Goal: Transaction & Acquisition: Purchase product/service

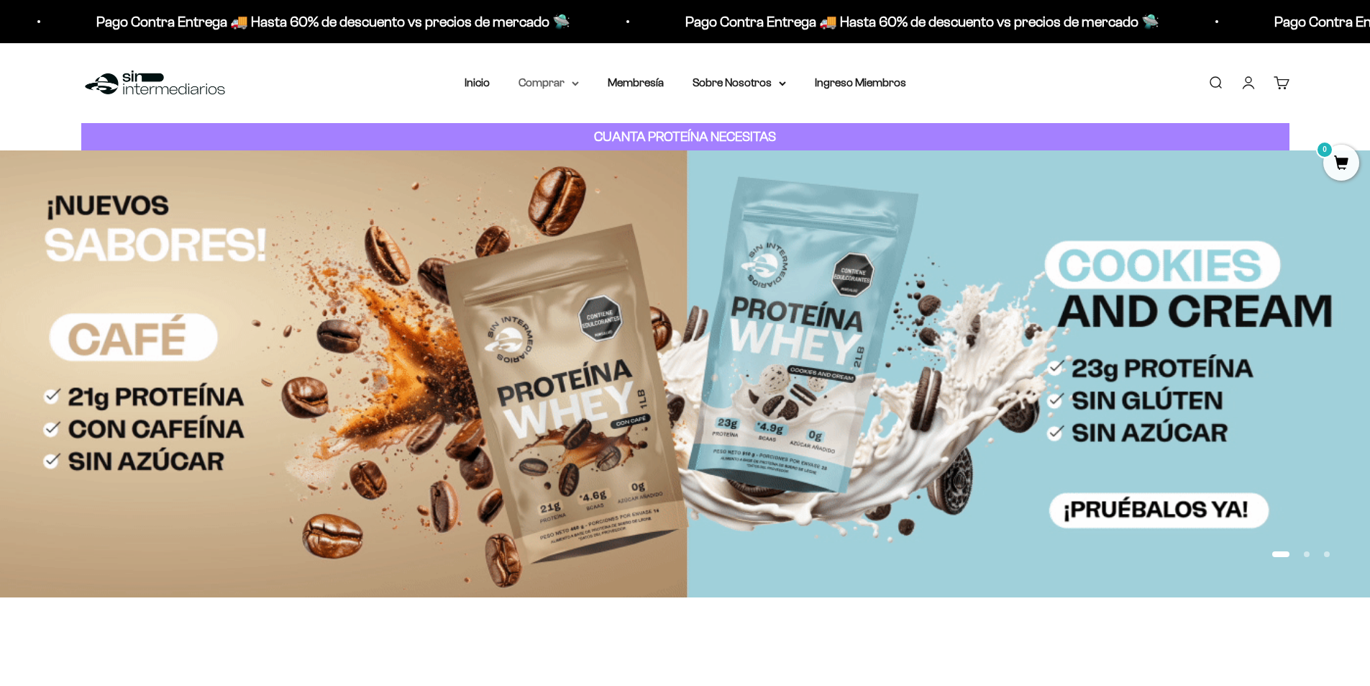
click at [561, 83] on summary "Comprar" at bounding box center [549, 82] width 60 height 19
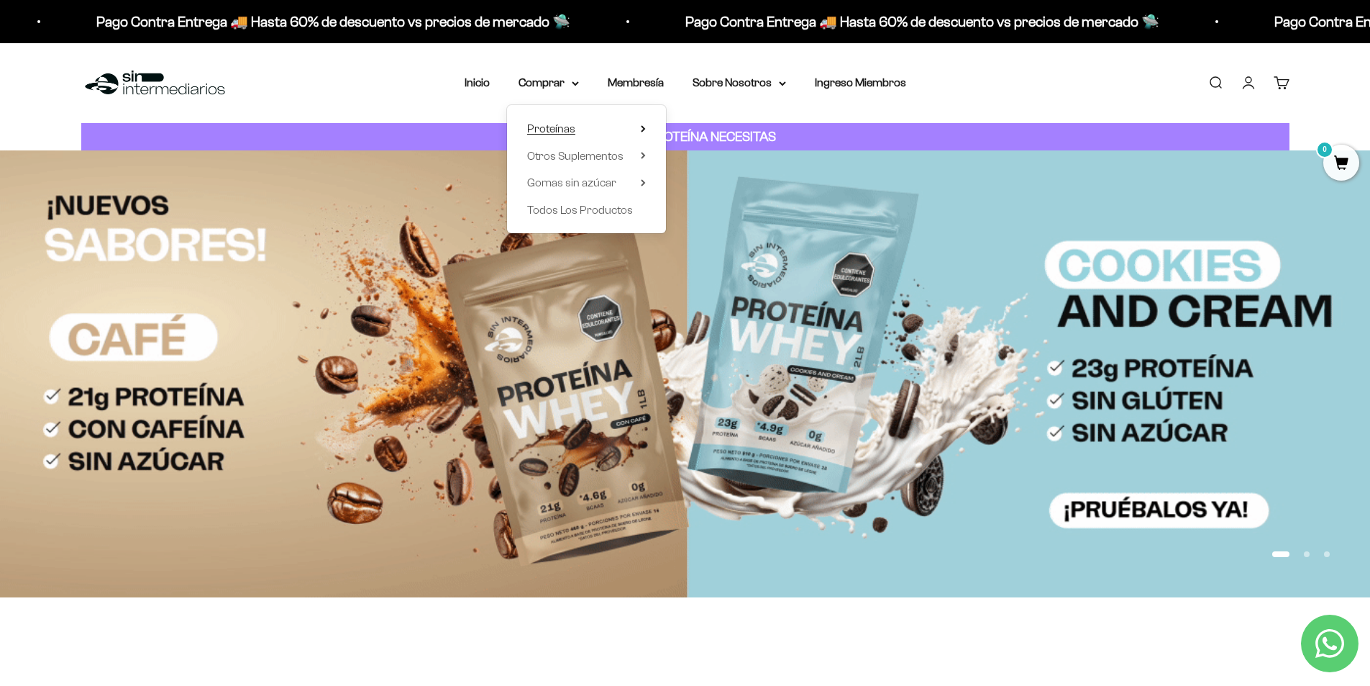
click at [572, 127] on span "Proteínas" at bounding box center [551, 128] width 48 height 12
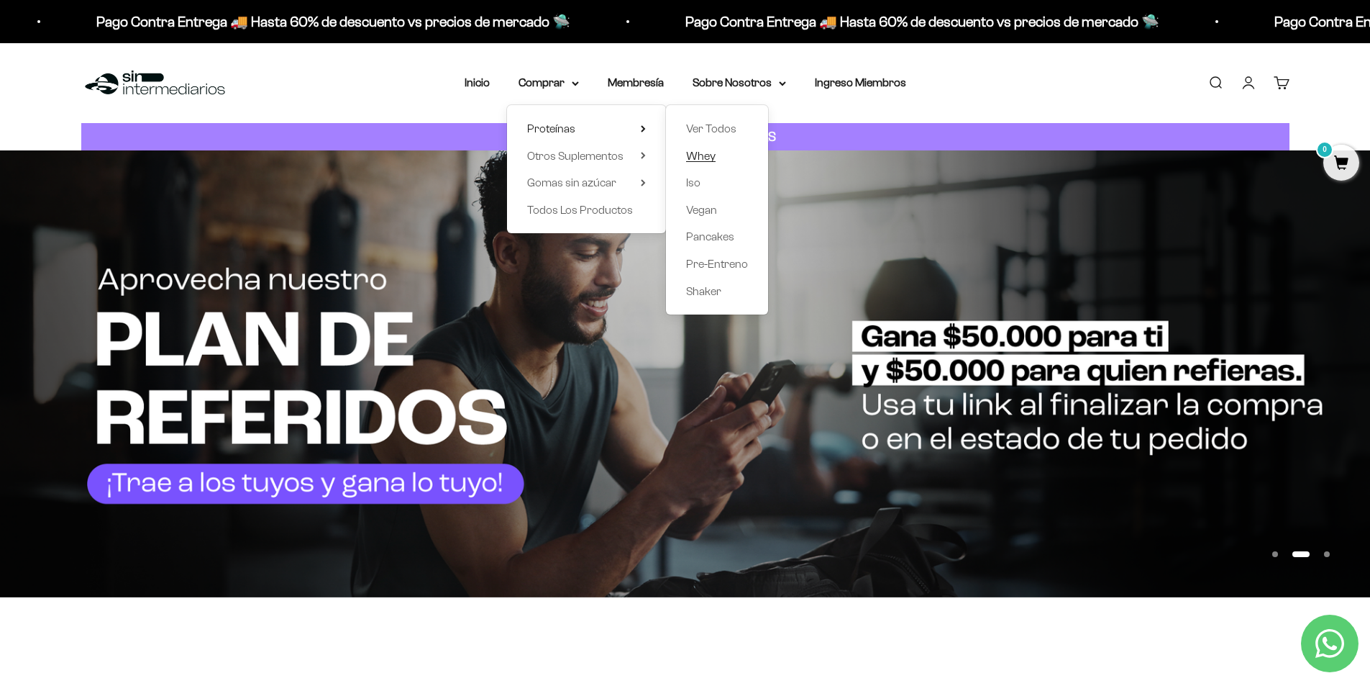
click at [704, 153] on span "Whey" at bounding box center [700, 156] width 29 height 12
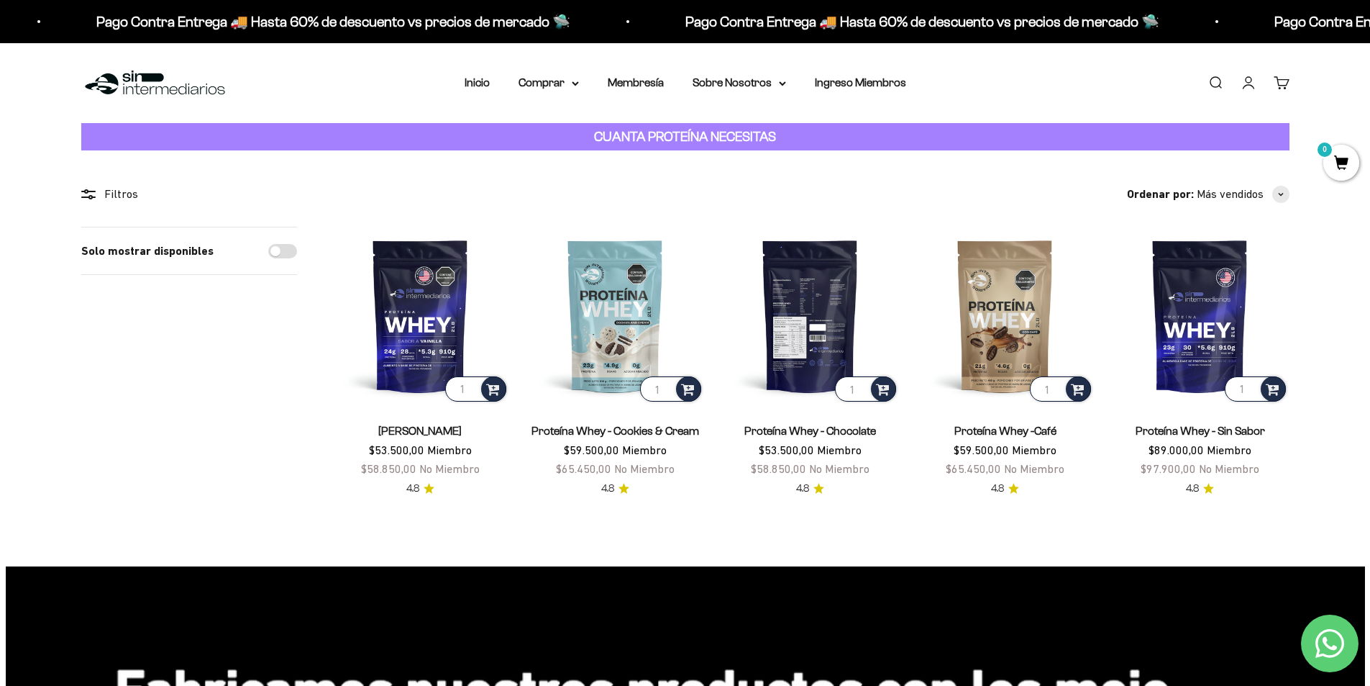
click at [792, 320] on img at bounding box center [811, 316] width 178 height 178
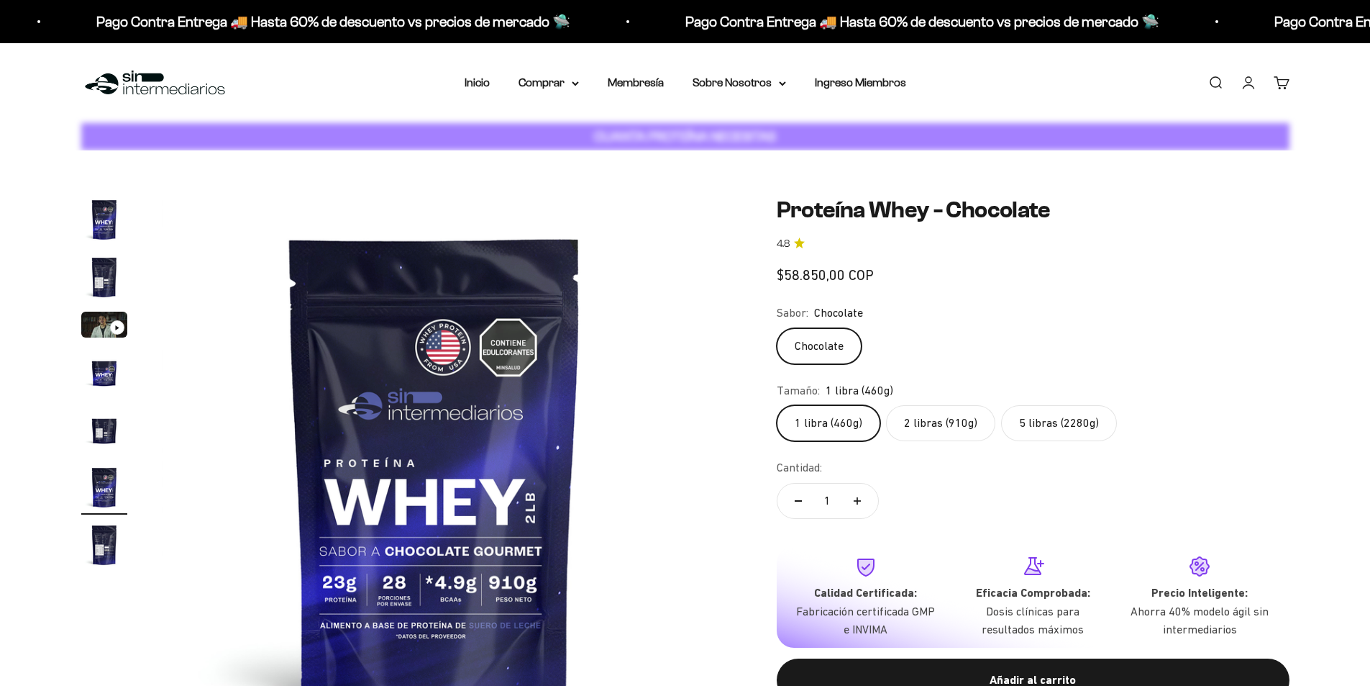
scroll to position [0, 2817]
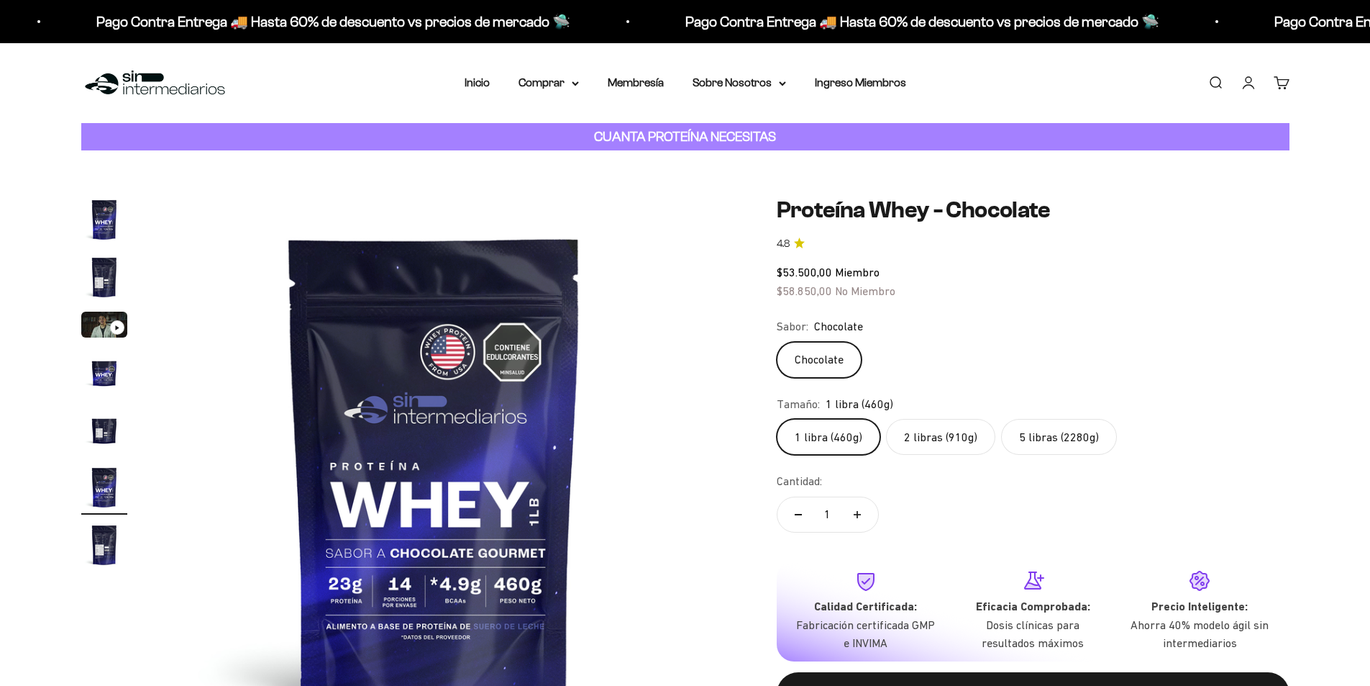
click at [953, 432] on label "2 libras (910g)" at bounding box center [940, 437] width 109 height 36
click at [777, 419] on input "2 libras (910g)" at bounding box center [776, 418] width 1 height 1
radio input "true"
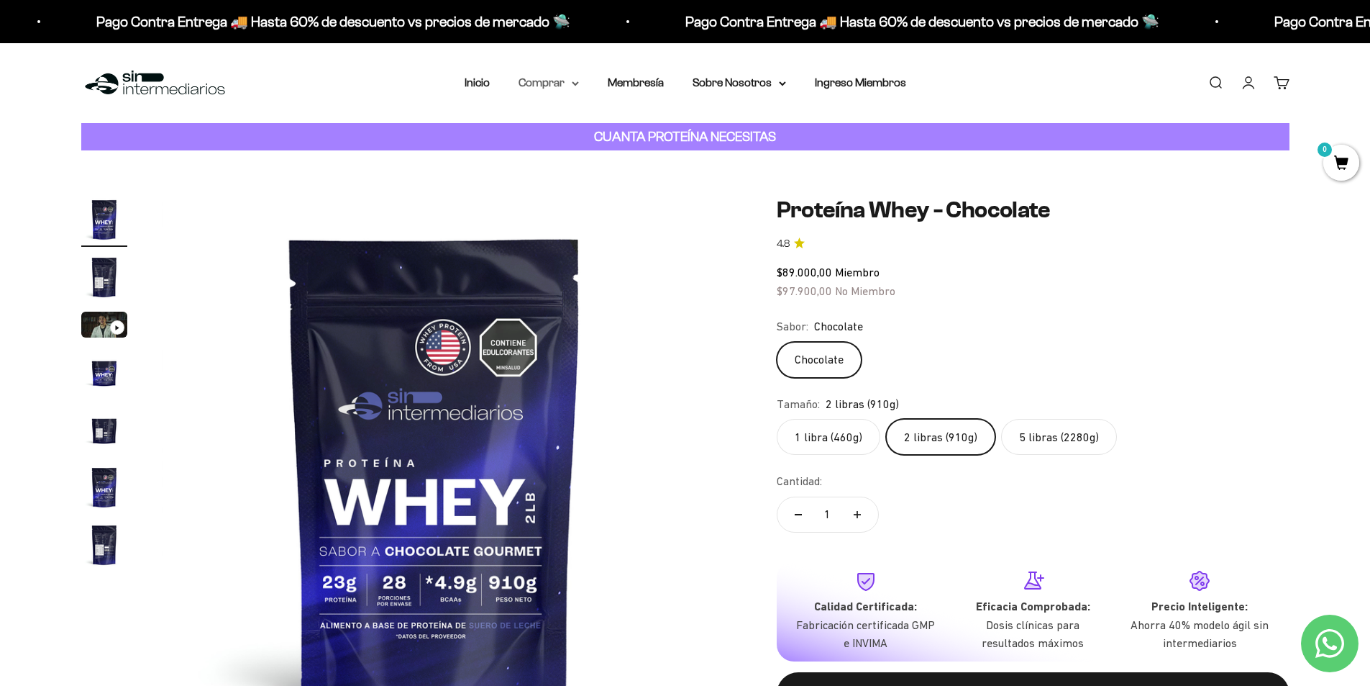
click at [550, 87] on summary "Comprar" at bounding box center [549, 82] width 60 height 19
click at [570, 130] on span "Proteínas" at bounding box center [551, 128] width 48 height 12
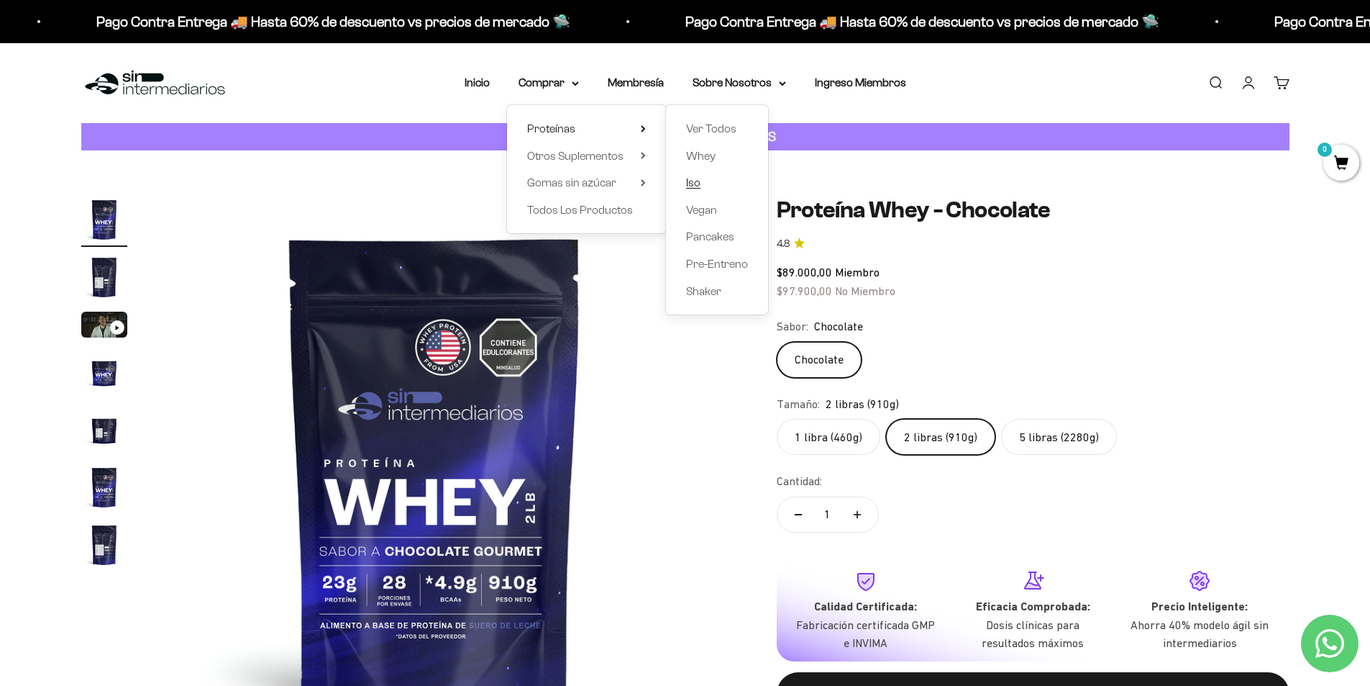
click at [693, 183] on span "Iso" at bounding box center [693, 182] width 14 height 12
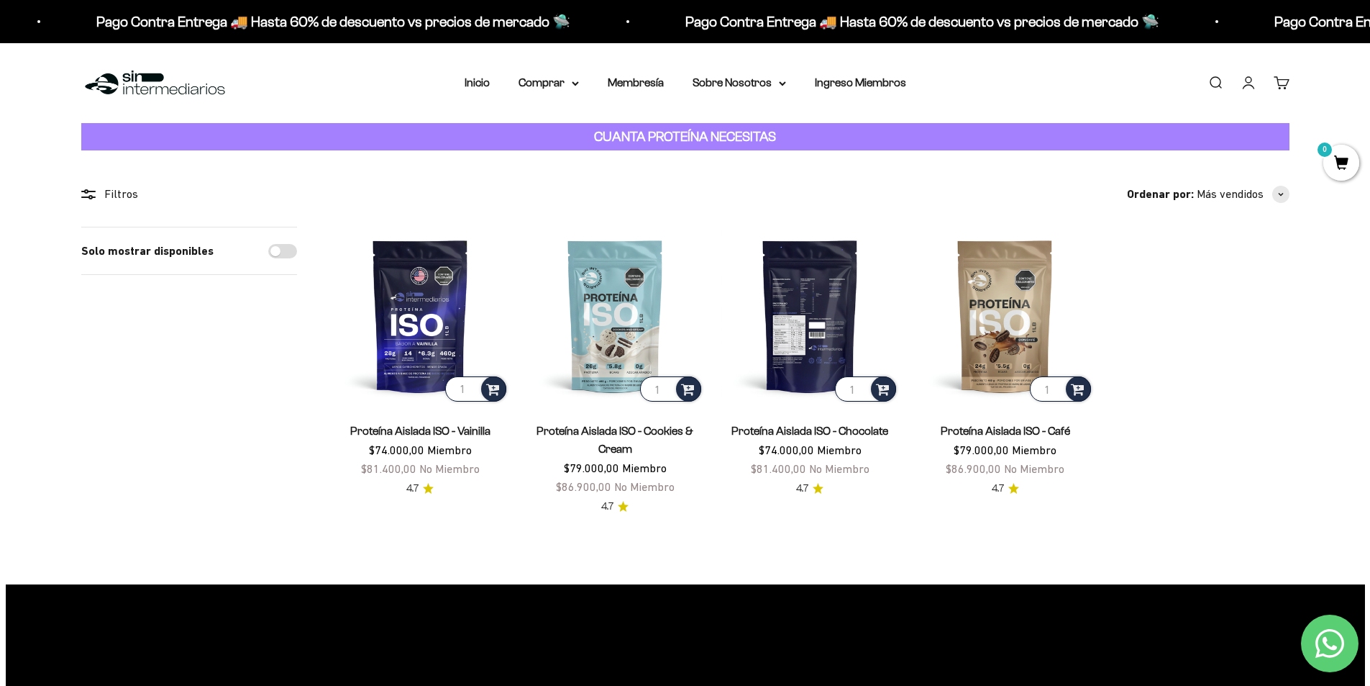
click at [819, 309] on img at bounding box center [811, 316] width 178 height 178
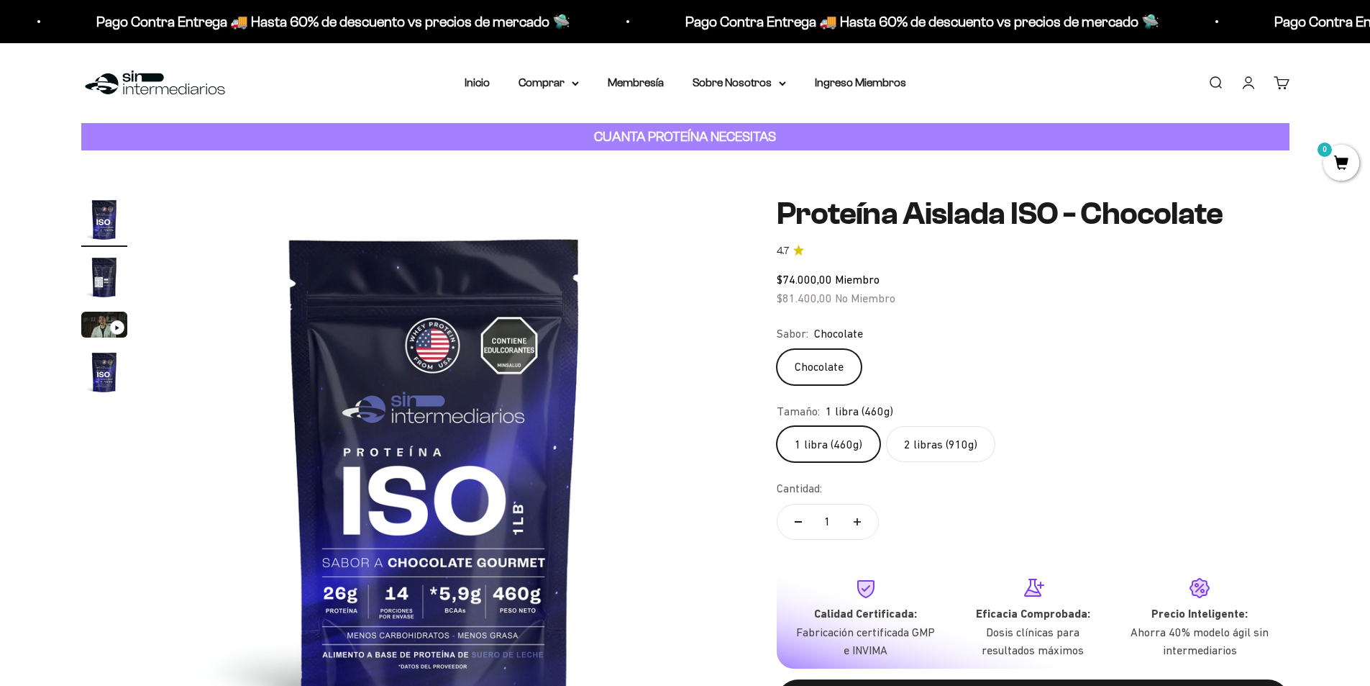
click at [963, 446] on label "2 libras (910g)" at bounding box center [940, 444] width 109 height 36
click at [777, 426] on input "2 libras (910g)" at bounding box center [776, 425] width 1 height 1
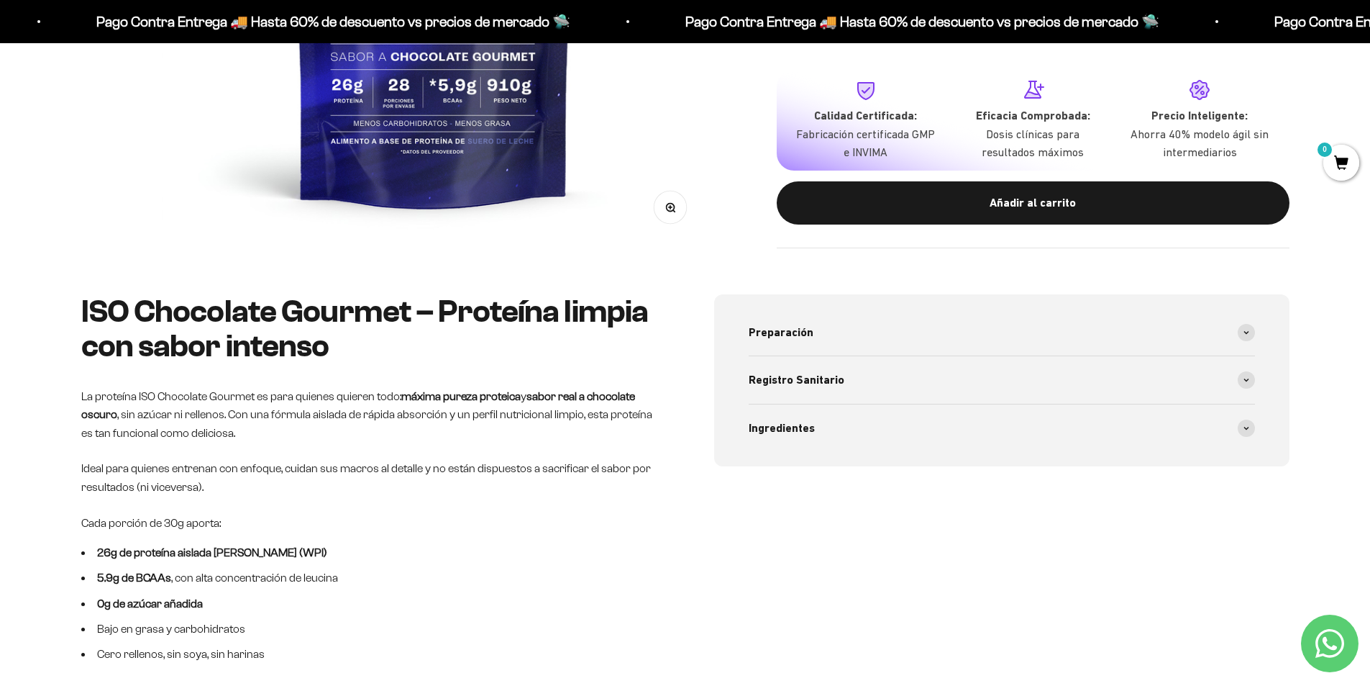
scroll to position [504, 0]
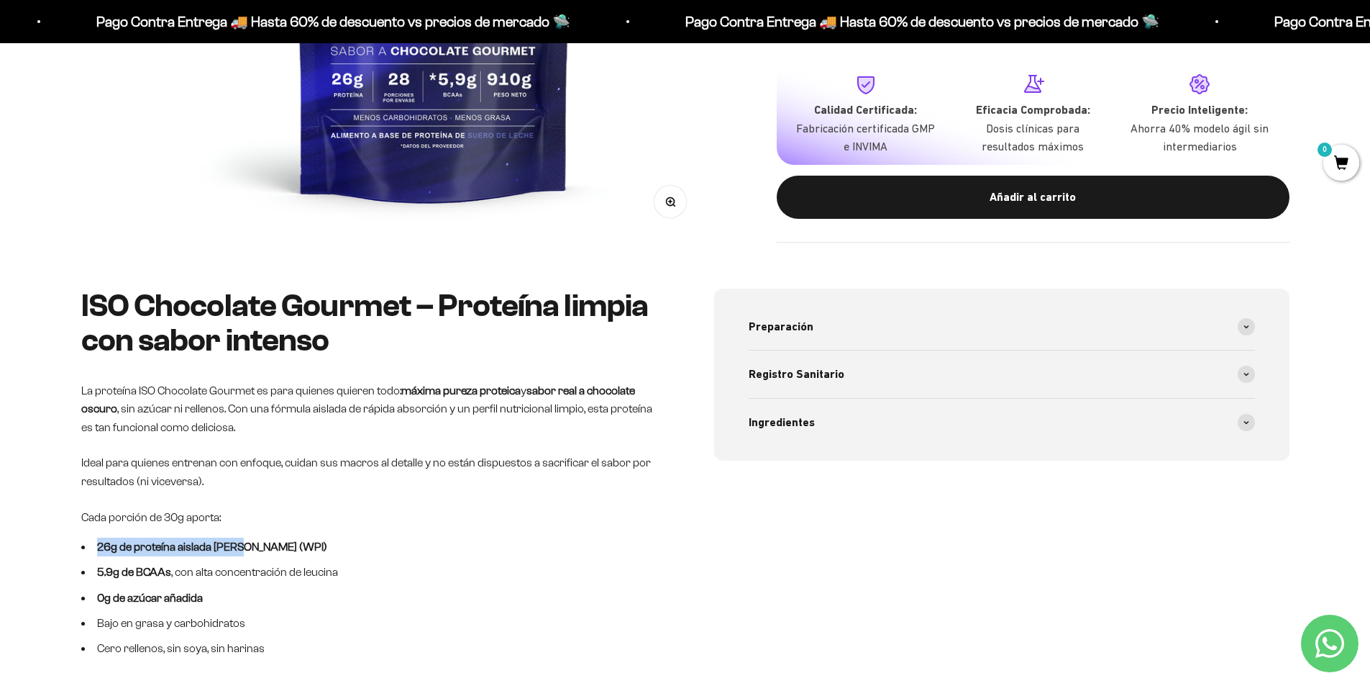
drag, startPoint x: 96, startPoint y: 547, endPoint x: 235, endPoint y: 547, distance: 138.8
click at [235, 547] on strong "26g de proteína aislada [PERSON_NAME] (WPI)" at bounding box center [212, 546] width 230 height 12
drag, startPoint x: 95, startPoint y: 570, endPoint x: 181, endPoint y: 573, distance: 85.7
click at [181, 573] on li "5.9g de BCAAs , con alta concentración de leucina" at bounding box center [368, 572] width 575 height 19
click at [628, 545] on li "26g de proteína aislada de suero (WPI)" at bounding box center [368, 546] width 575 height 19
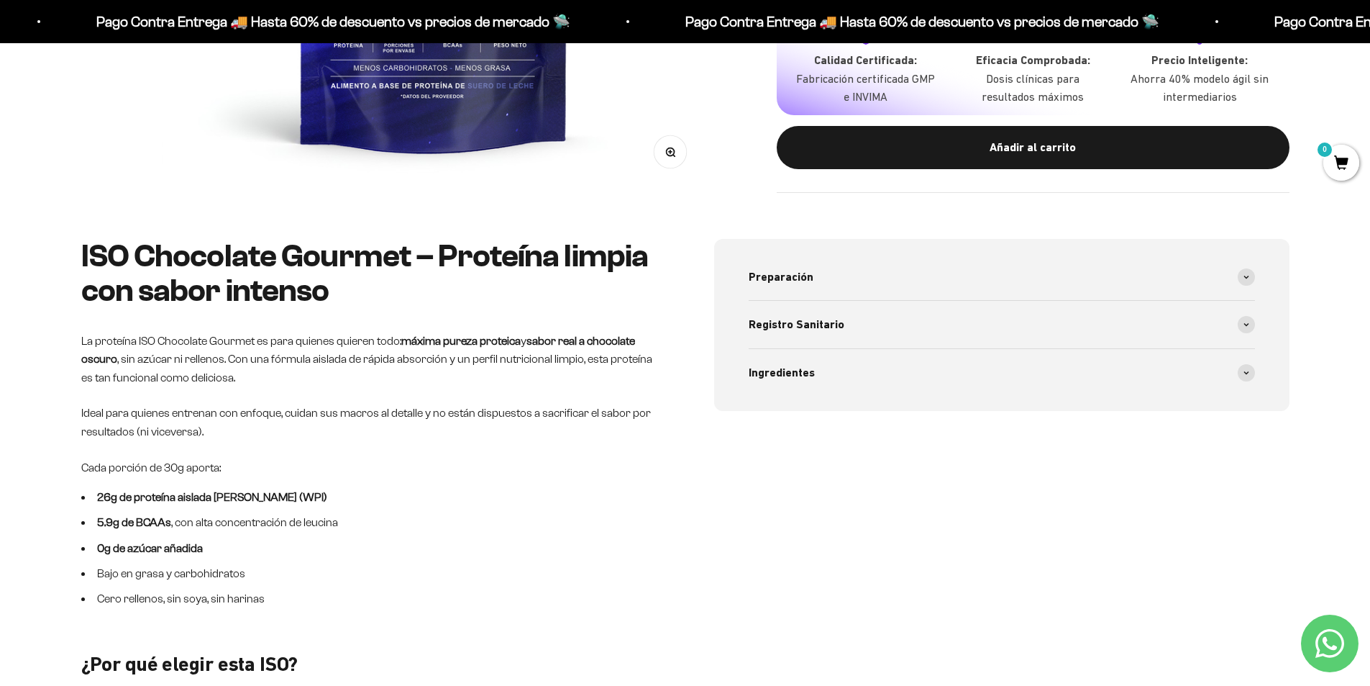
scroll to position [647, 0]
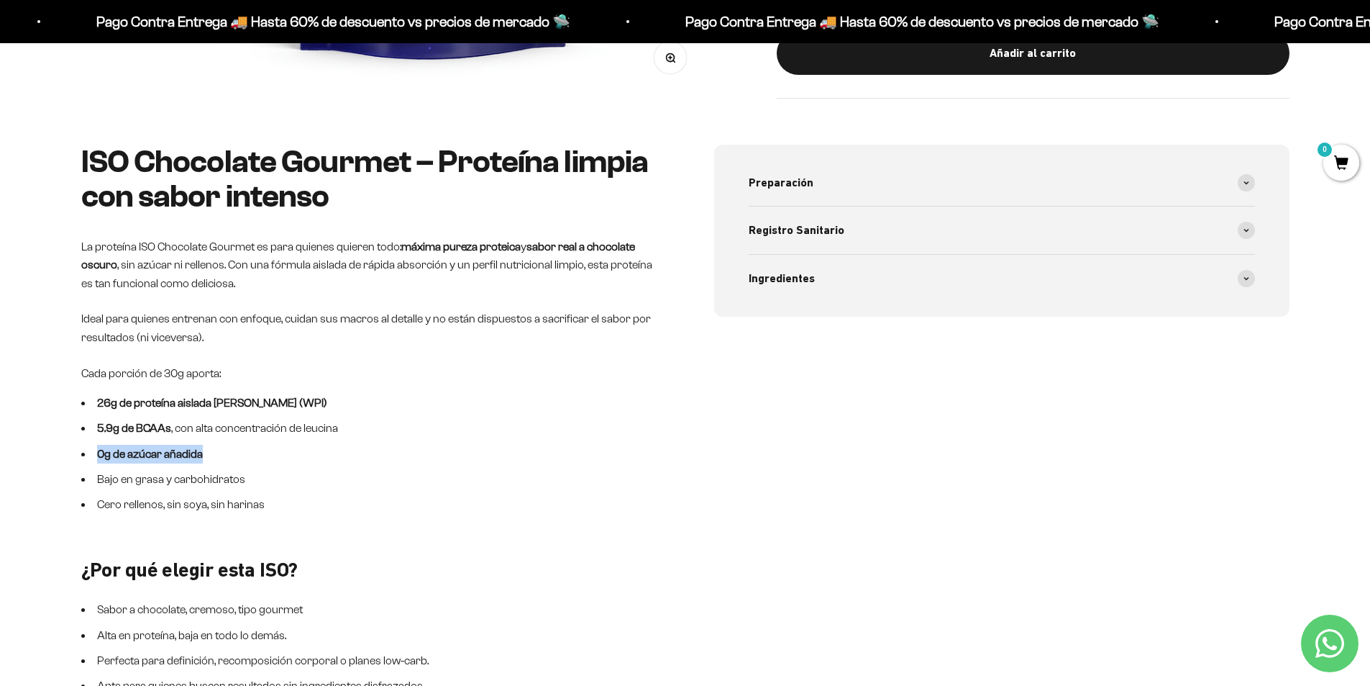
drag, startPoint x: 93, startPoint y: 454, endPoint x: 213, endPoint y: 457, distance: 120.2
click at [213, 457] on li "0g de azúcar añadida" at bounding box center [368, 454] width 575 height 19
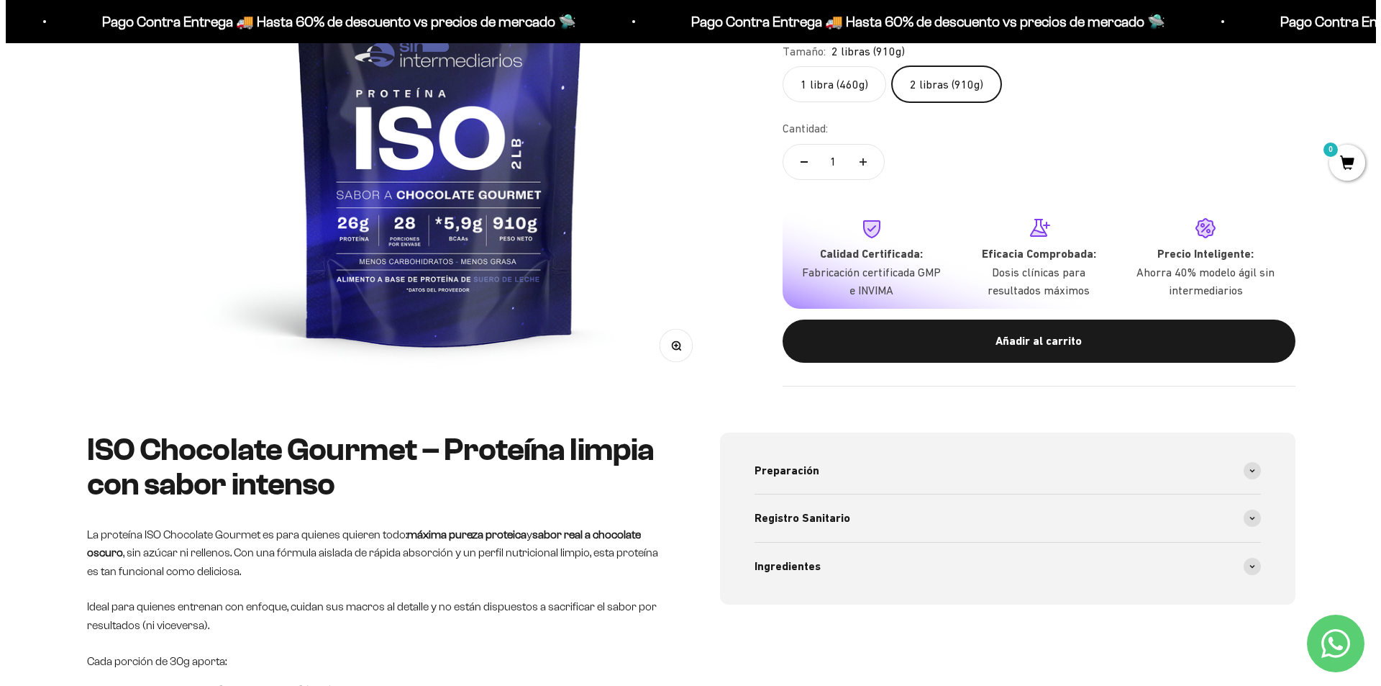
scroll to position [0, 1690]
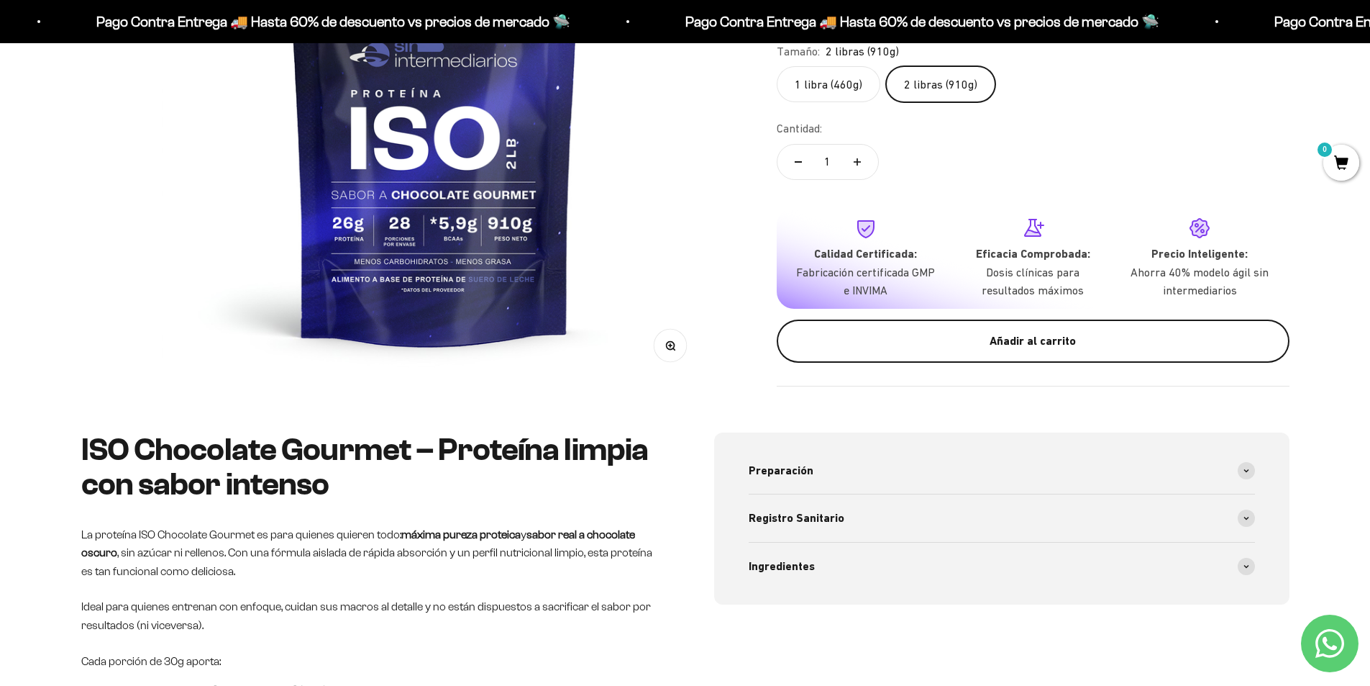
click at [1041, 332] on div "Añadir al carrito" at bounding box center [1033, 341] width 455 height 19
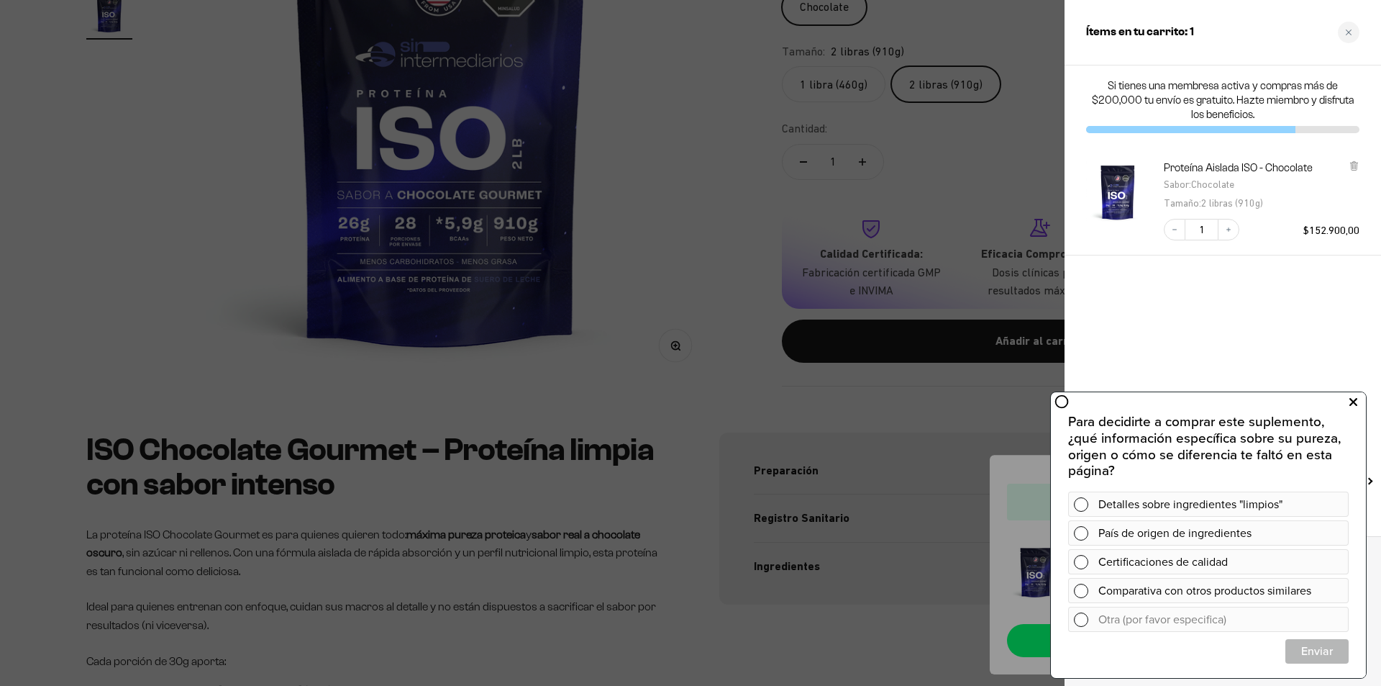
click at [1353, 397] on icon at bounding box center [1354, 402] width 8 height 19
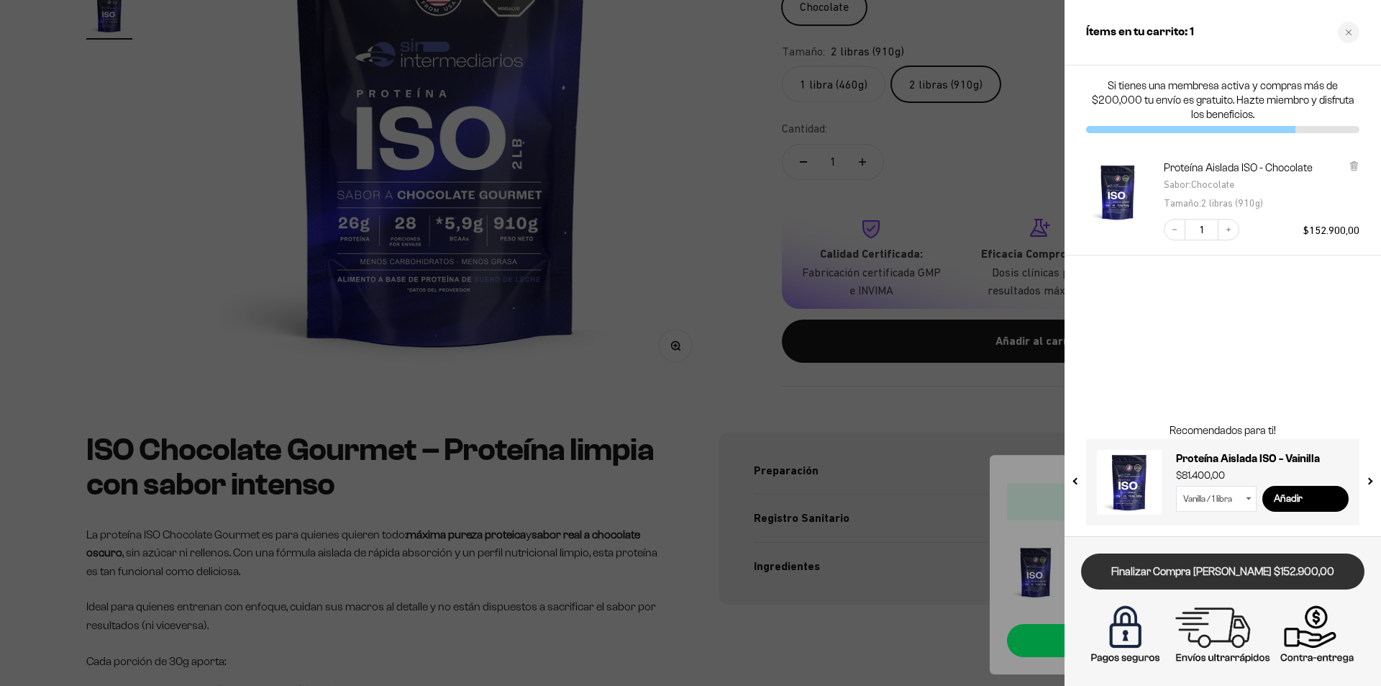
click at [1234, 578] on link "Finalizar Compra [PERSON_NAME] $152.900,00" at bounding box center [1222, 571] width 283 height 37
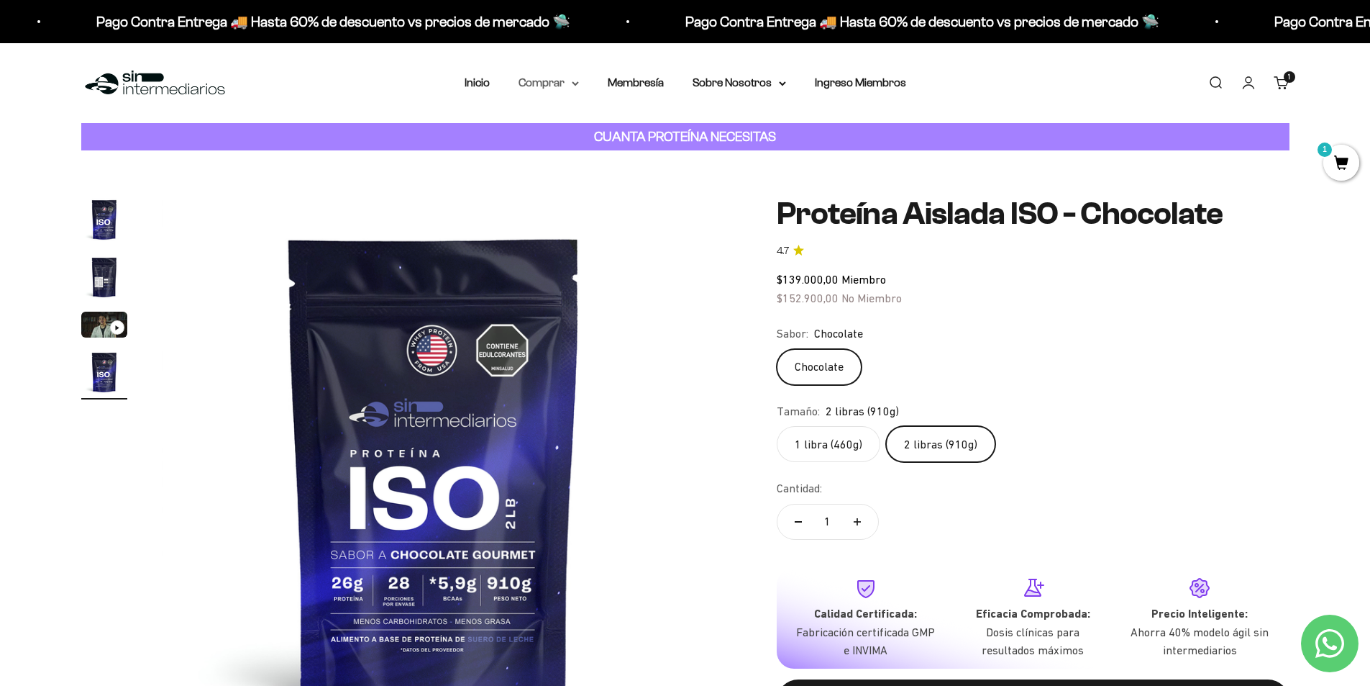
click at [553, 86] on summary "Comprar" at bounding box center [549, 82] width 60 height 19
click at [614, 158] on span "Otros Suplementos" at bounding box center [575, 156] width 96 height 12
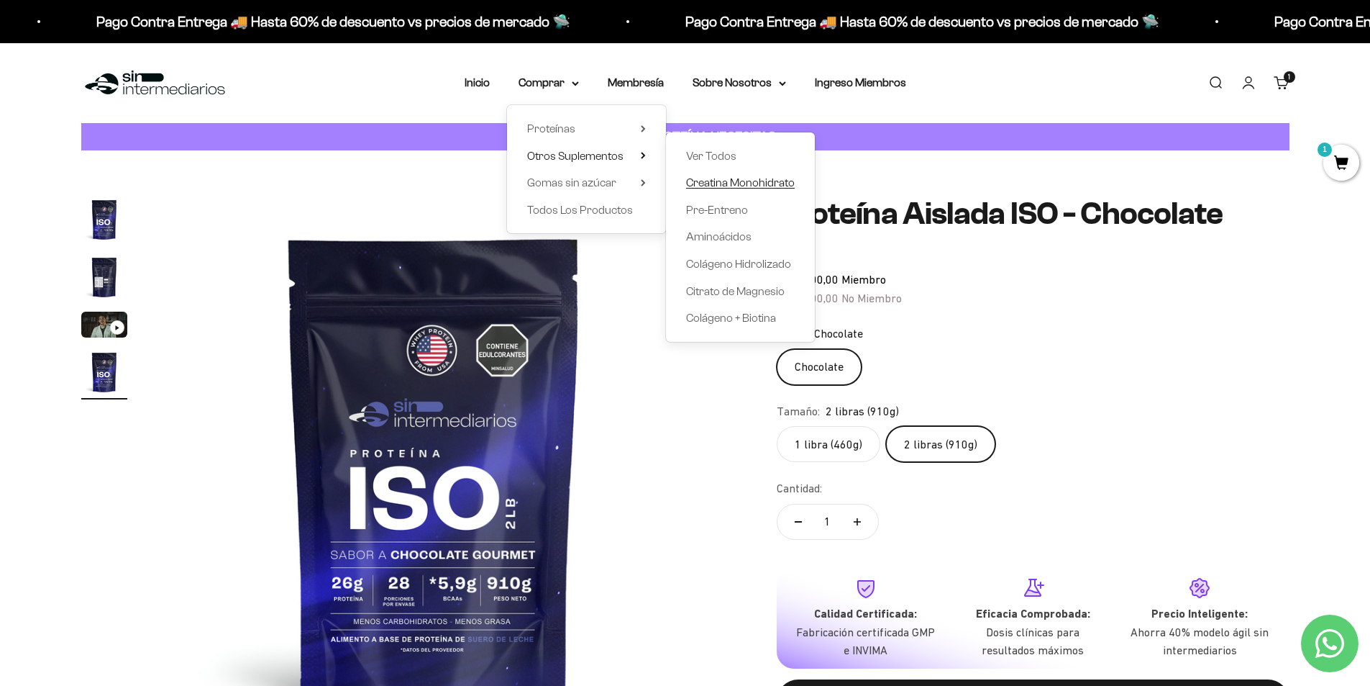
click at [755, 186] on span "Creatina Monohidrato" at bounding box center [740, 182] width 109 height 12
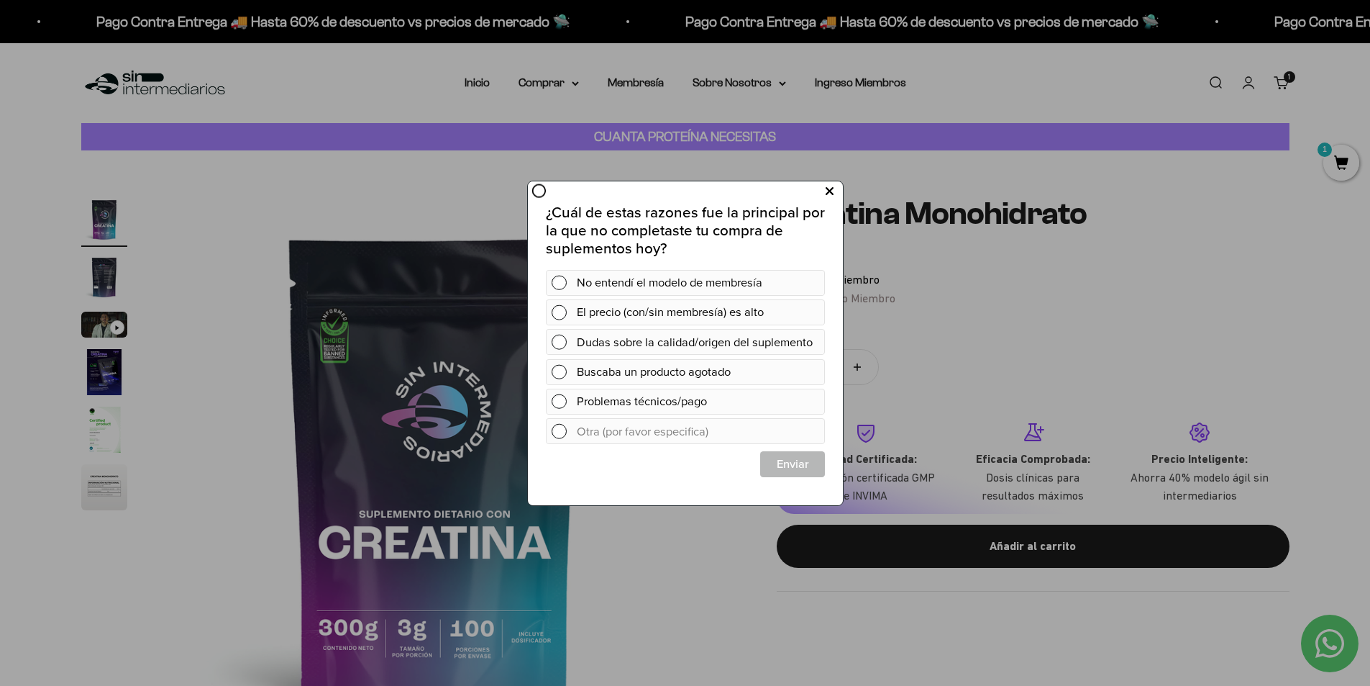
click at [830, 190] on icon at bounding box center [829, 190] width 8 height 19
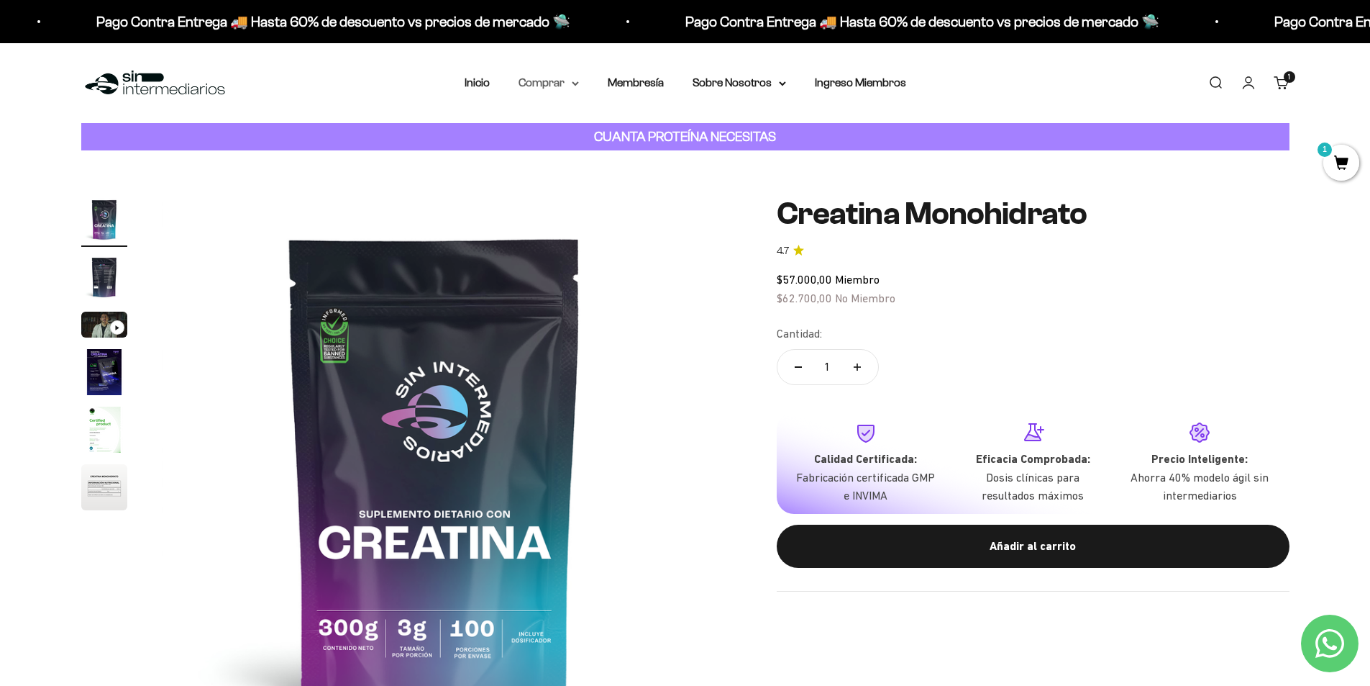
click at [558, 91] on summary "Comprar" at bounding box center [549, 82] width 60 height 19
click at [582, 127] on summary "Proteínas" at bounding box center [586, 128] width 119 height 19
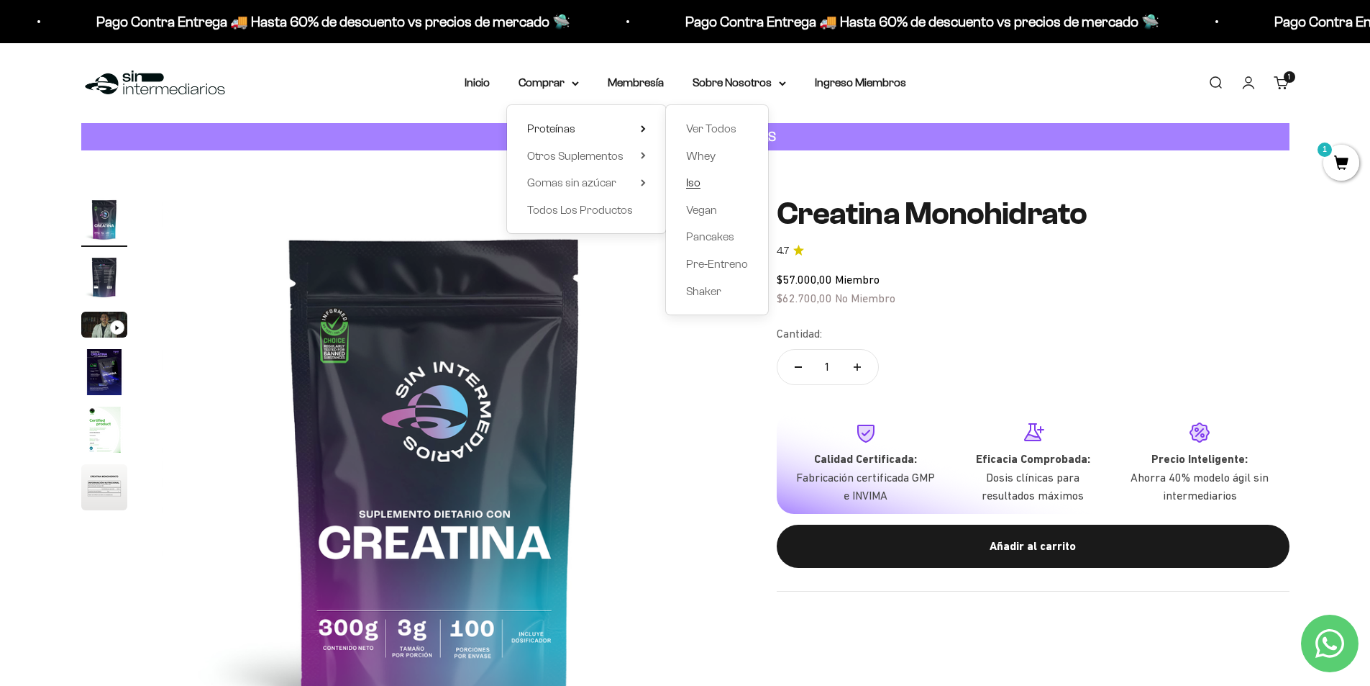
click at [699, 185] on span "Iso" at bounding box center [693, 182] width 14 height 12
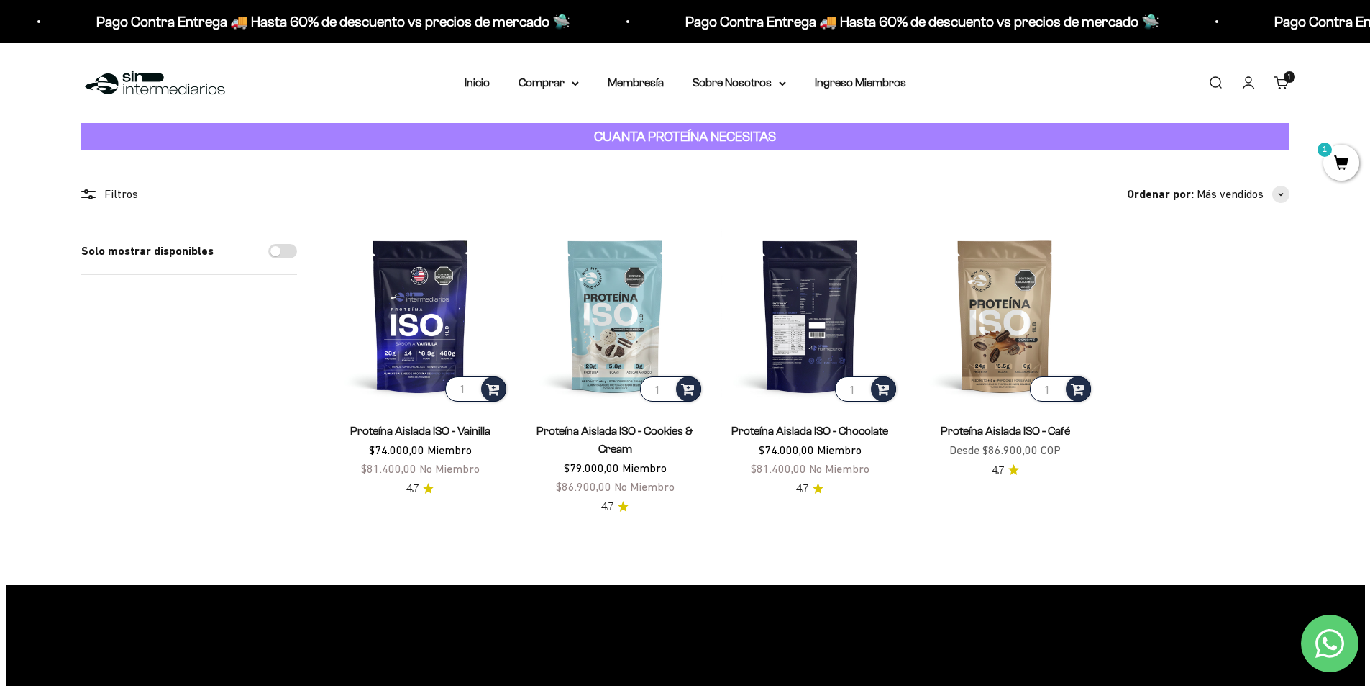
click at [809, 332] on img at bounding box center [811, 316] width 178 height 178
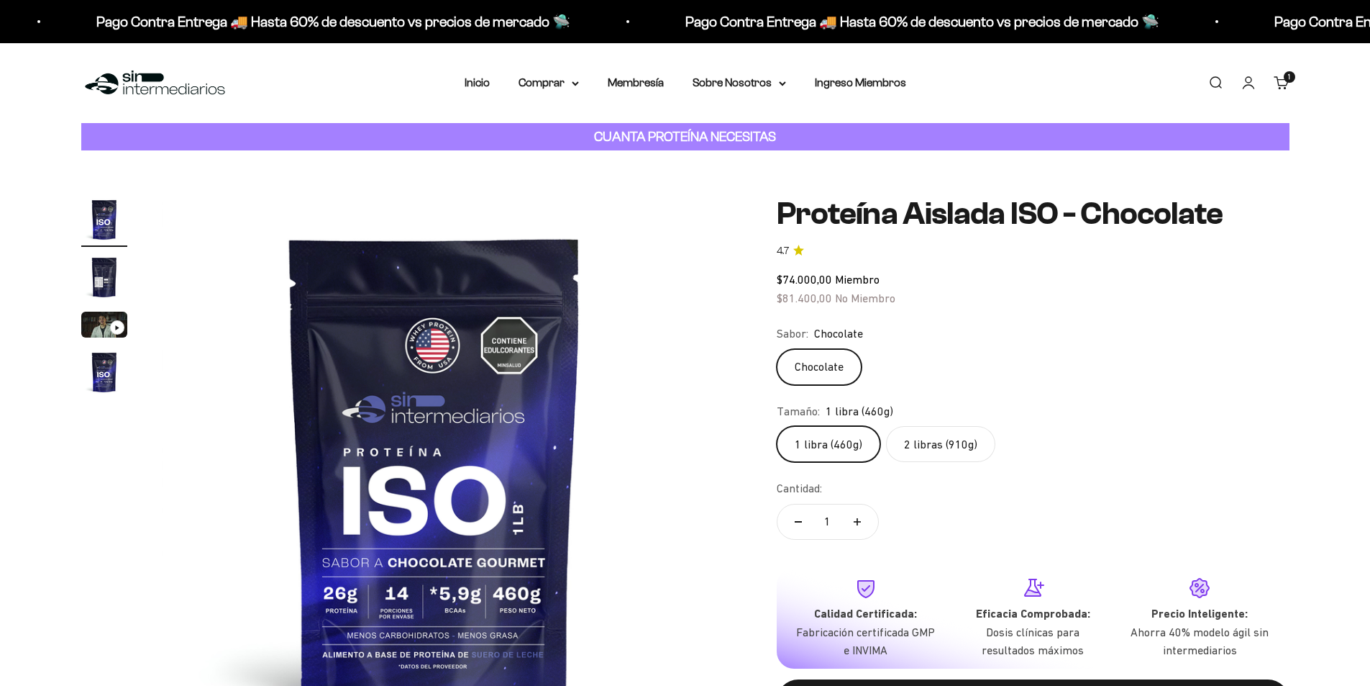
click at [949, 447] on label "2 libras (910g)" at bounding box center [940, 444] width 109 height 36
click at [777, 426] on input "2 libras (910g)" at bounding box center [776, 425] width 1 height 1
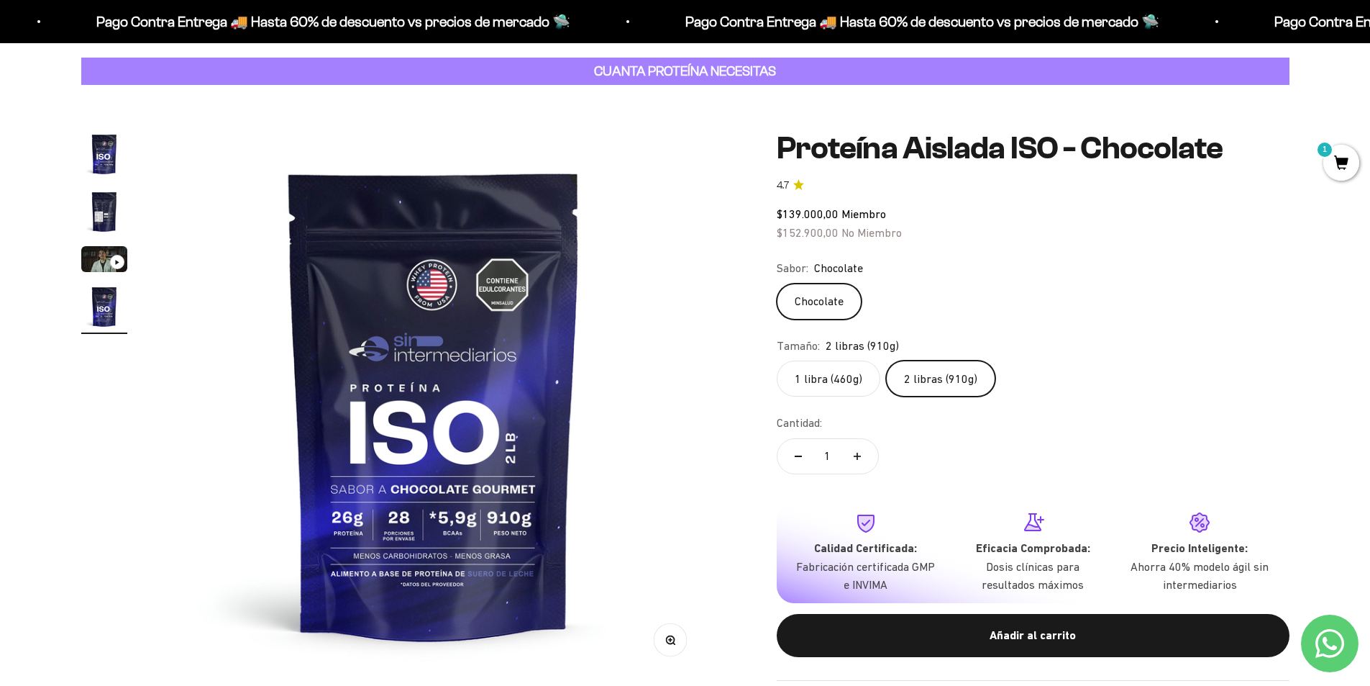
scroll to position [216, 0]
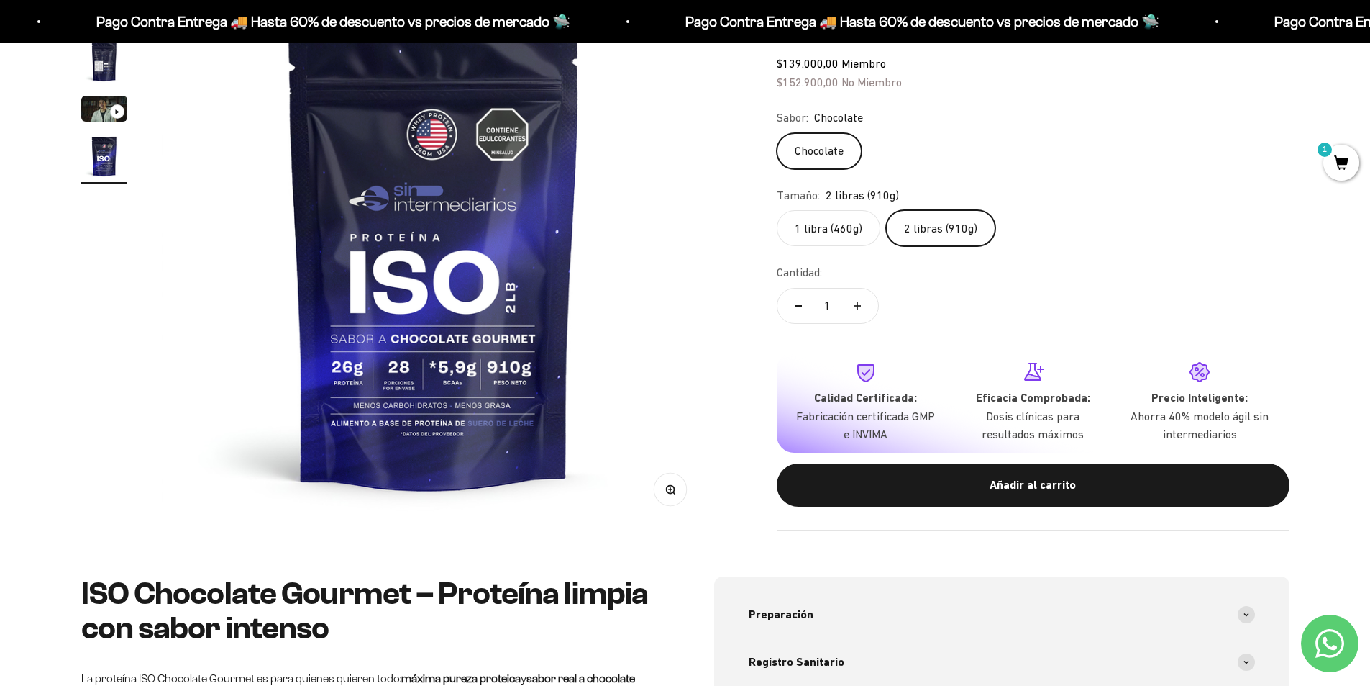
click at [1332, 155] on span "1" at bounding box center [1342, 163] width 36 height 36
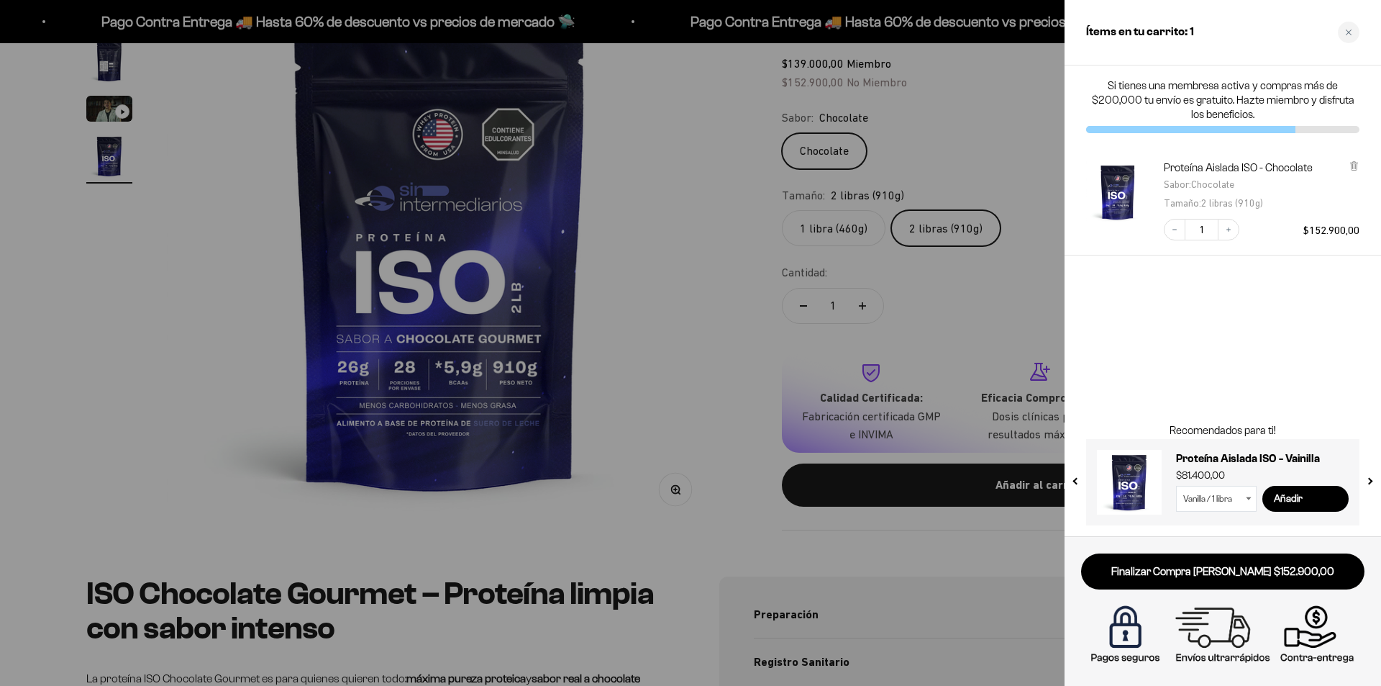
click at [609, 264] on div at bounding box center [690, 343] width 1381 height 686
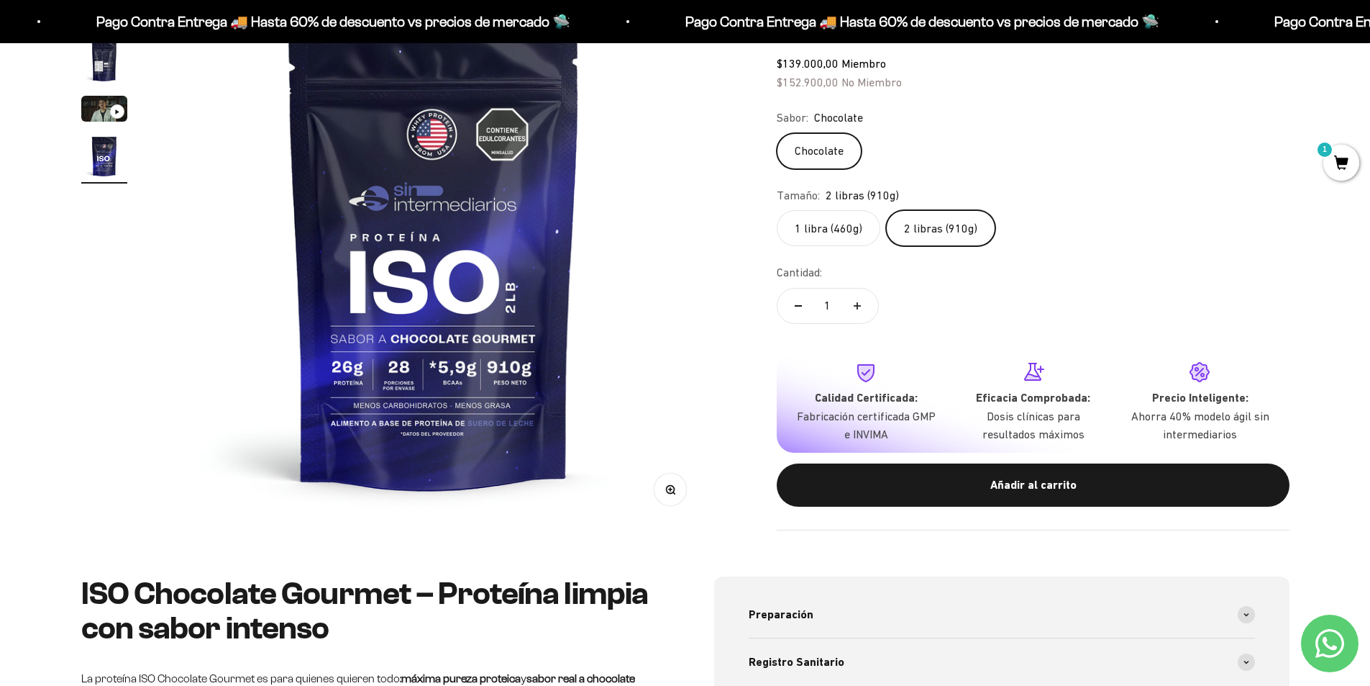
scroll to position [0, 0]
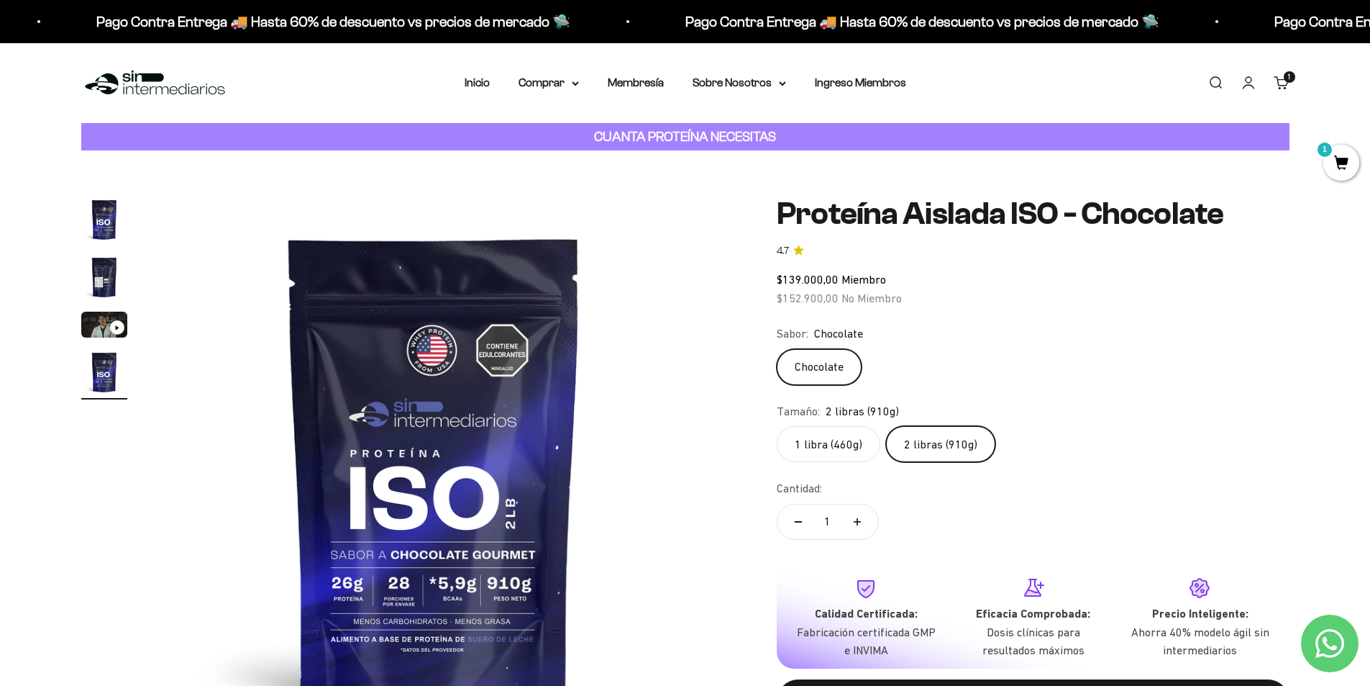
click at [109, 283] on img "Ir al artículo 2" at bounding box center [104, 277] width 46 height 46
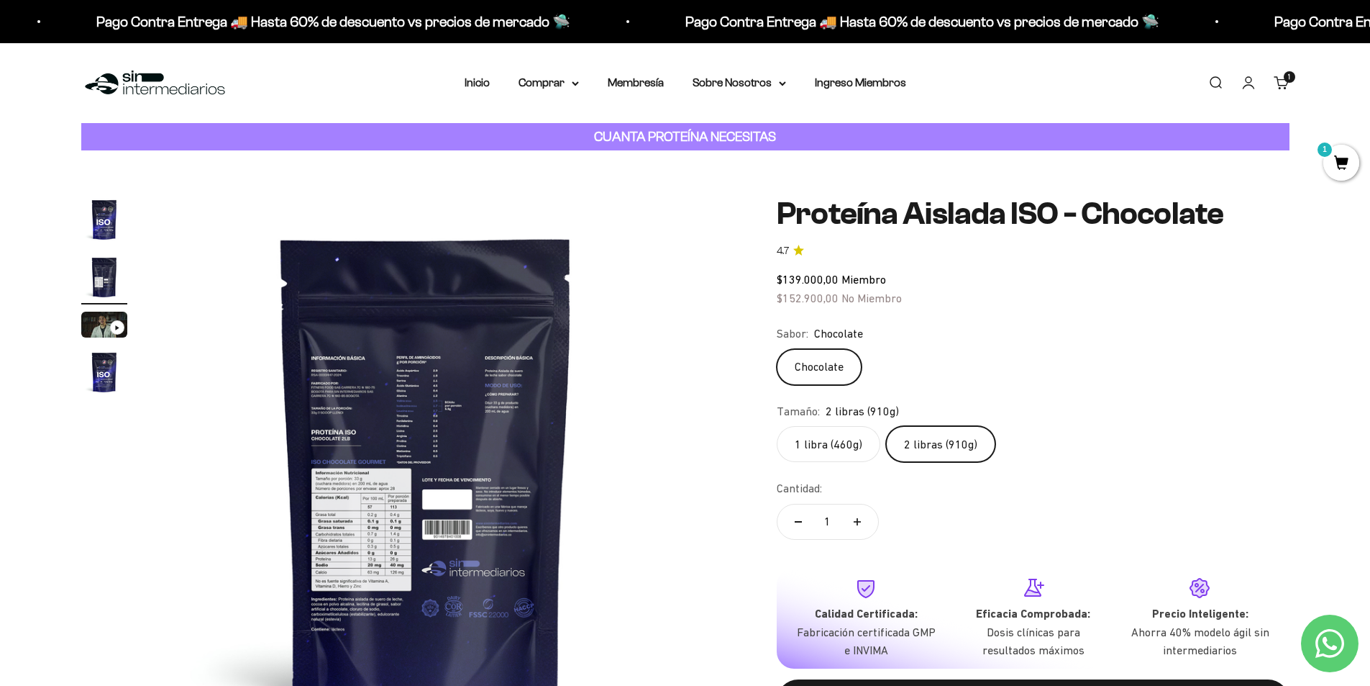
scroll to position [0, 563]
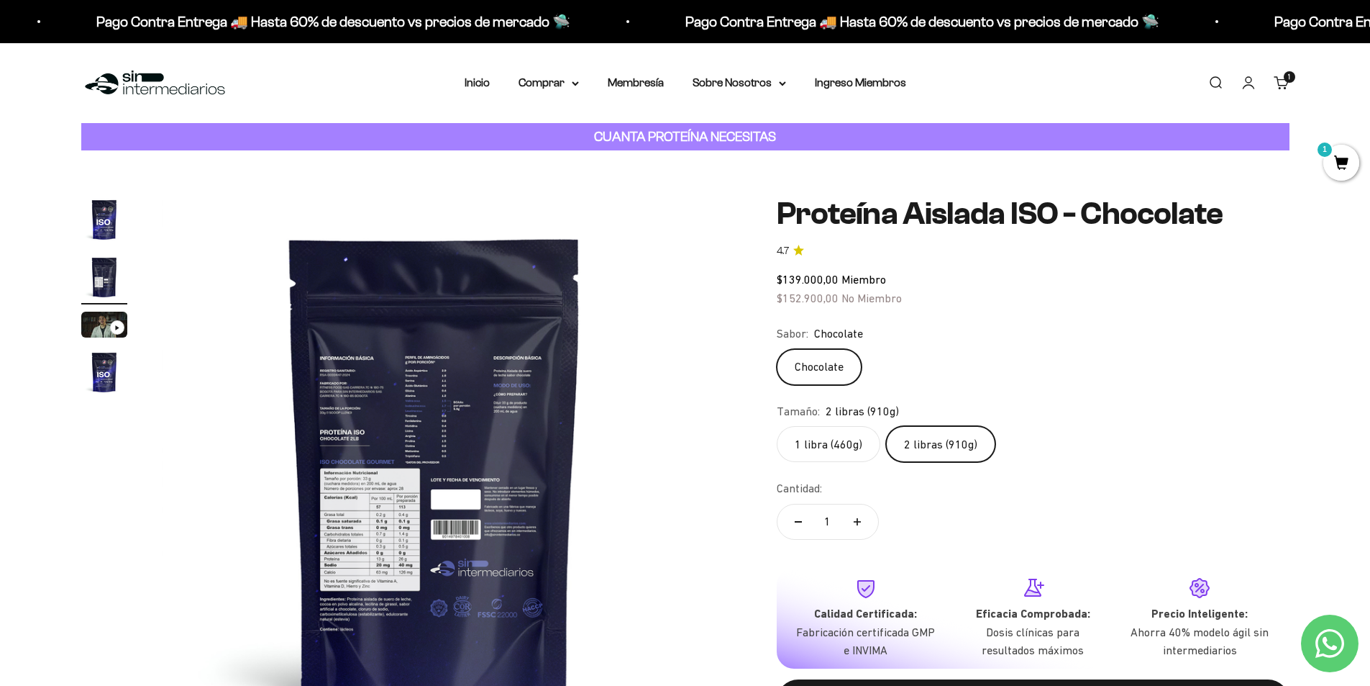
click at [415, 524] on img at bounding box center [435, 469] width 546 height 546
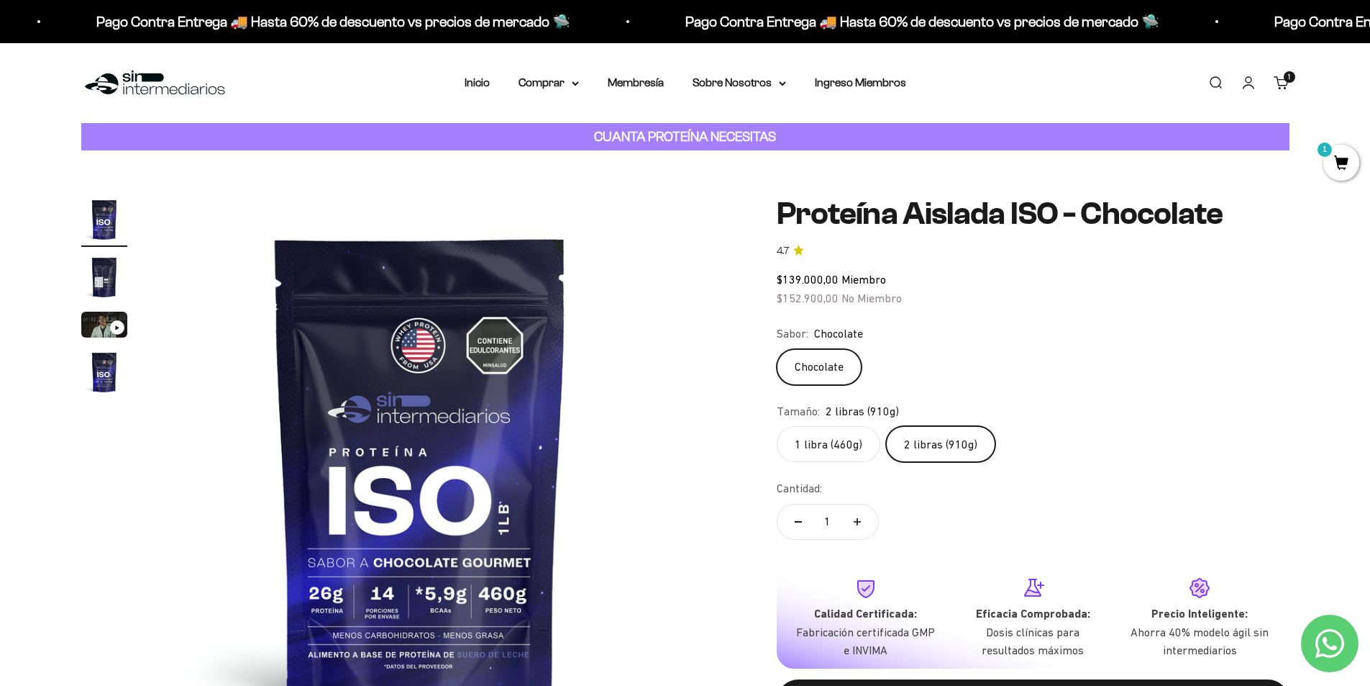
scroll to position [0, 0]
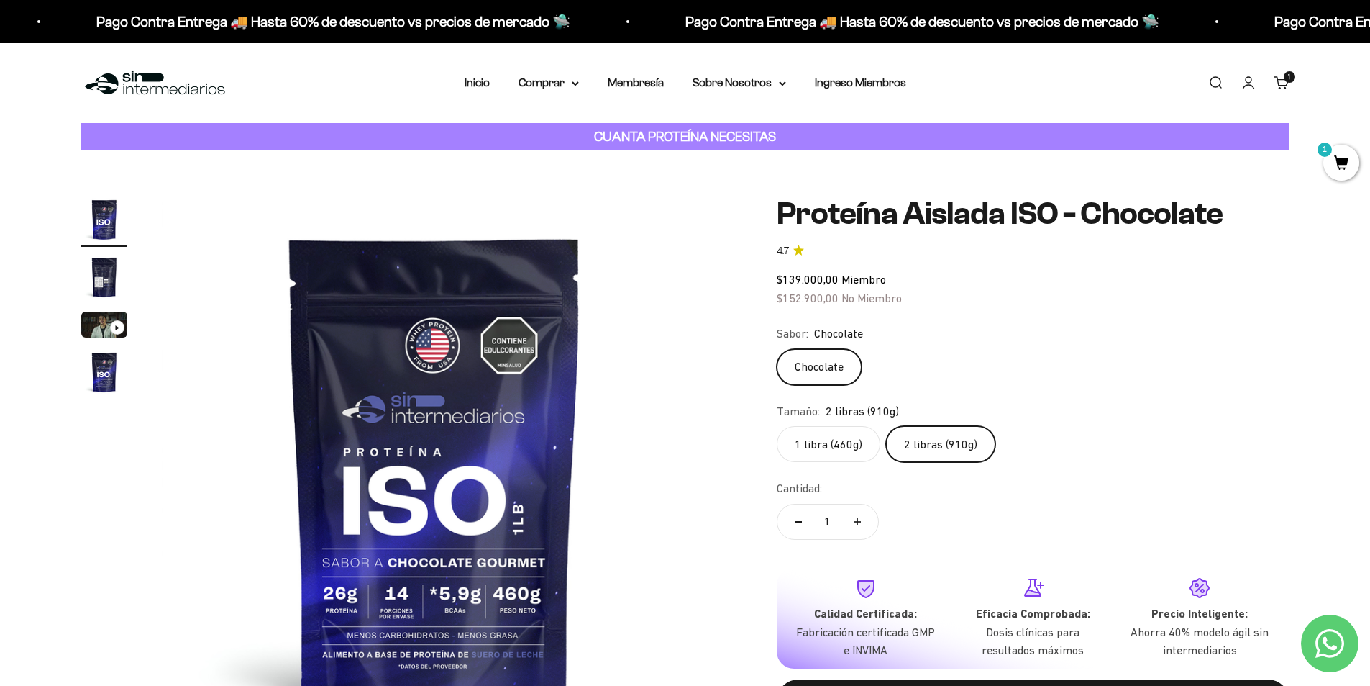
click at [105, 268] on img "Ir al artículo 2" at bounding box center [104, 277] width 46 height 46
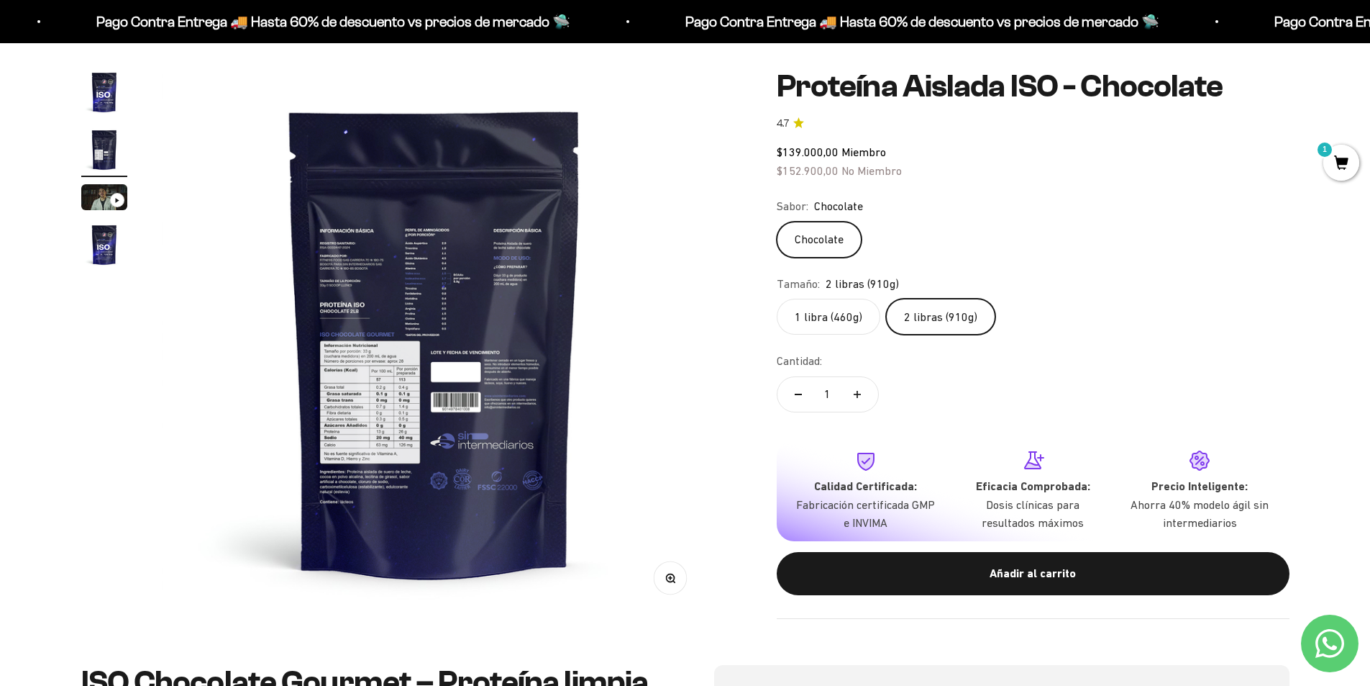
scroll to position [144, 0]
